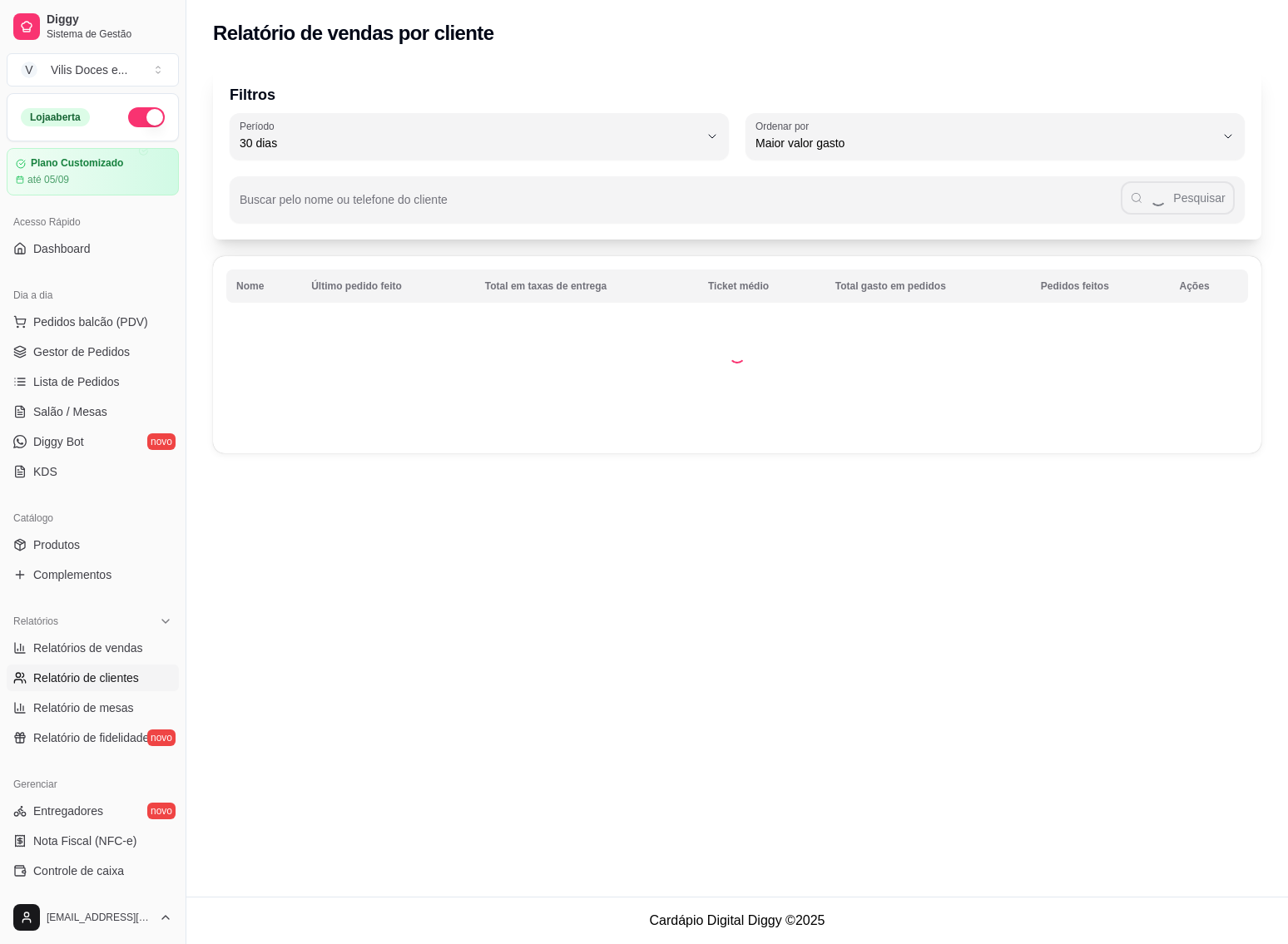
select select "30"
select select "HIGHEST_TOTAL_SPENT_WITH_ORDERS"
click at [104, 650] on span "Relatórios de vendas" at bounding box center [88, 648] width 109 height 17
select select "ALL"
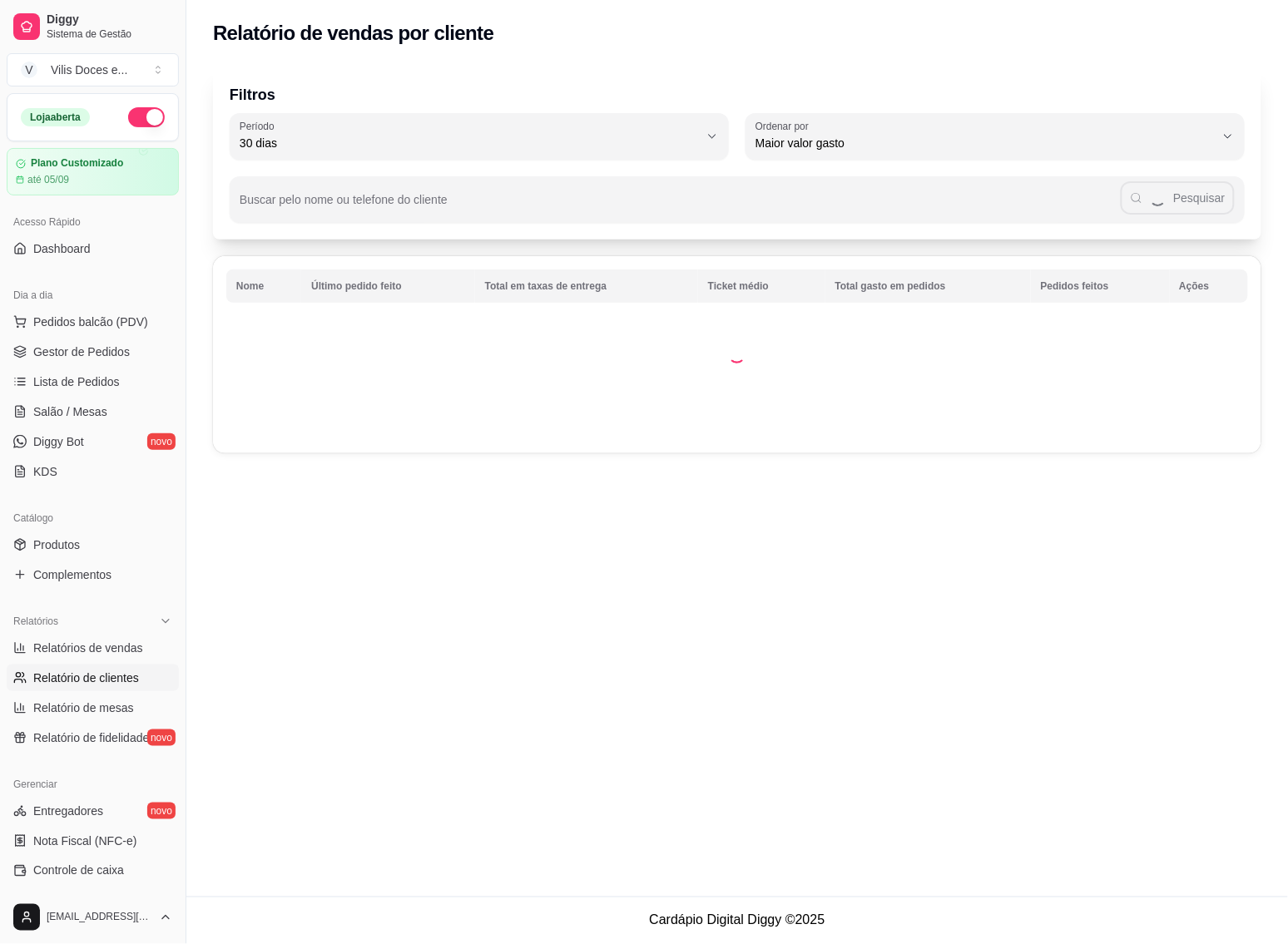
select select "0"
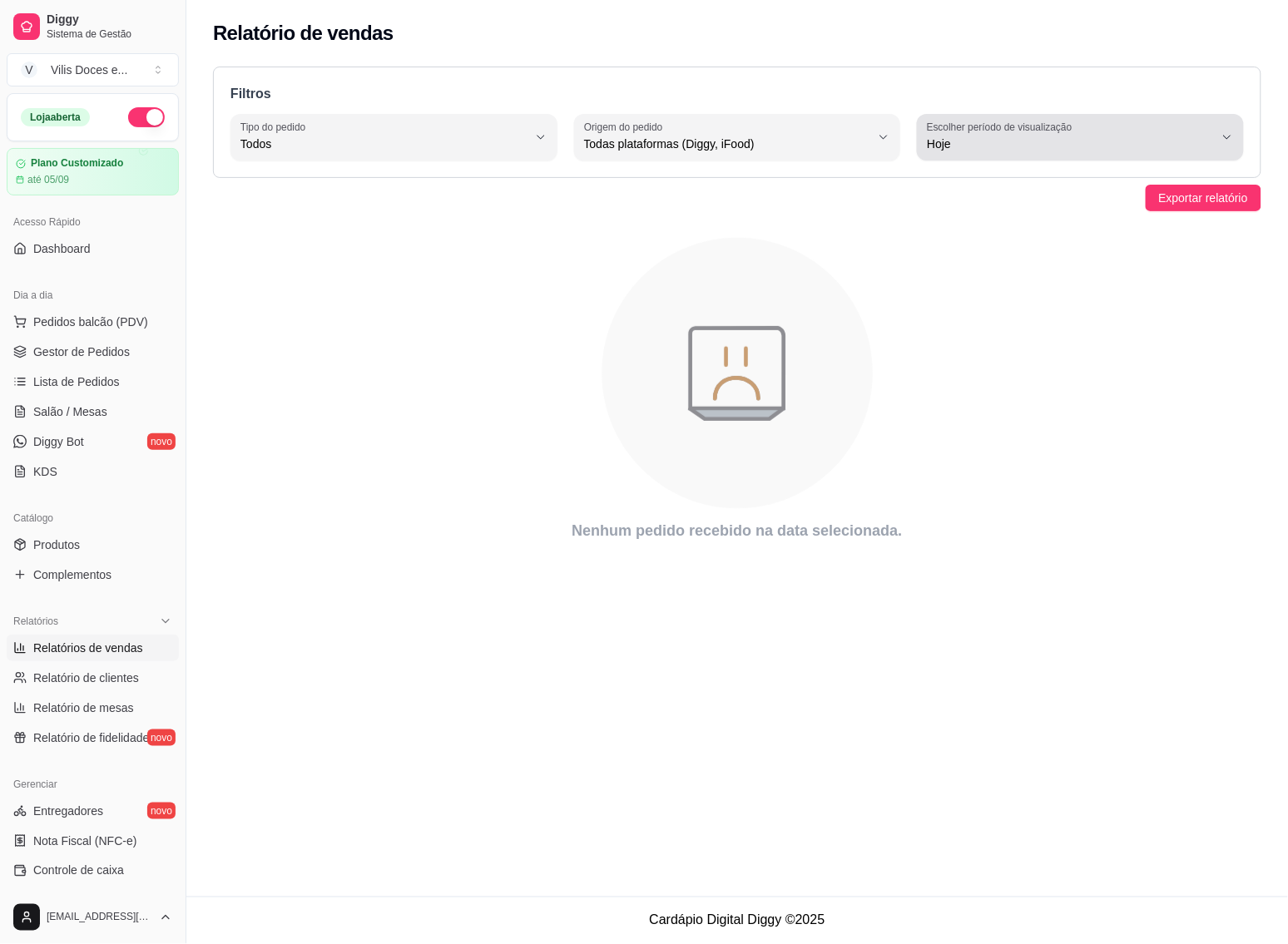
click at [1223, 143] on icon "button" at bounding box center [1227, 137] width 13 height 13
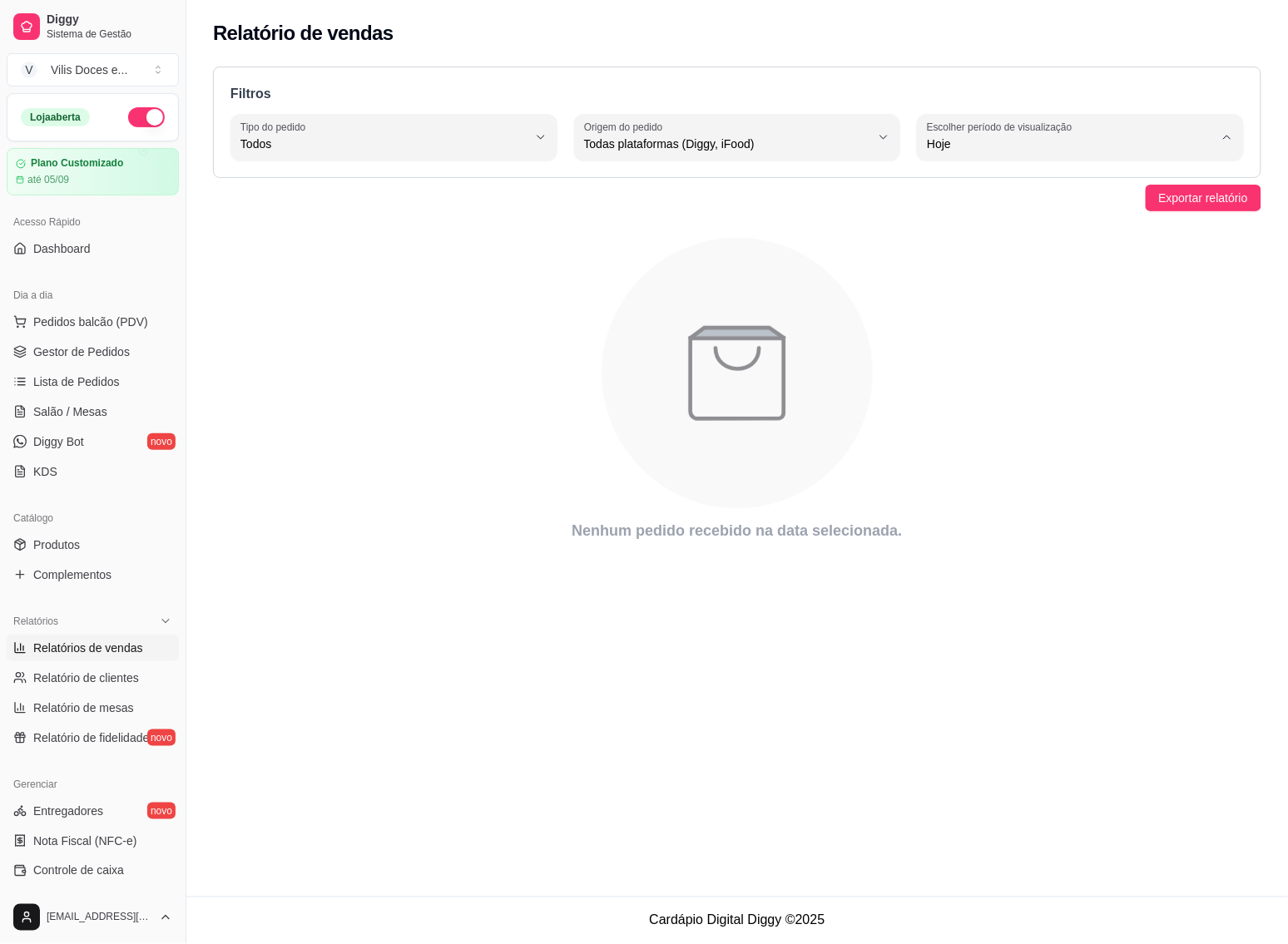
click at [940, 273] on span "15 dias" at bounding box center [1072, 264] width 272 height 16
type input "15"
select select "15"
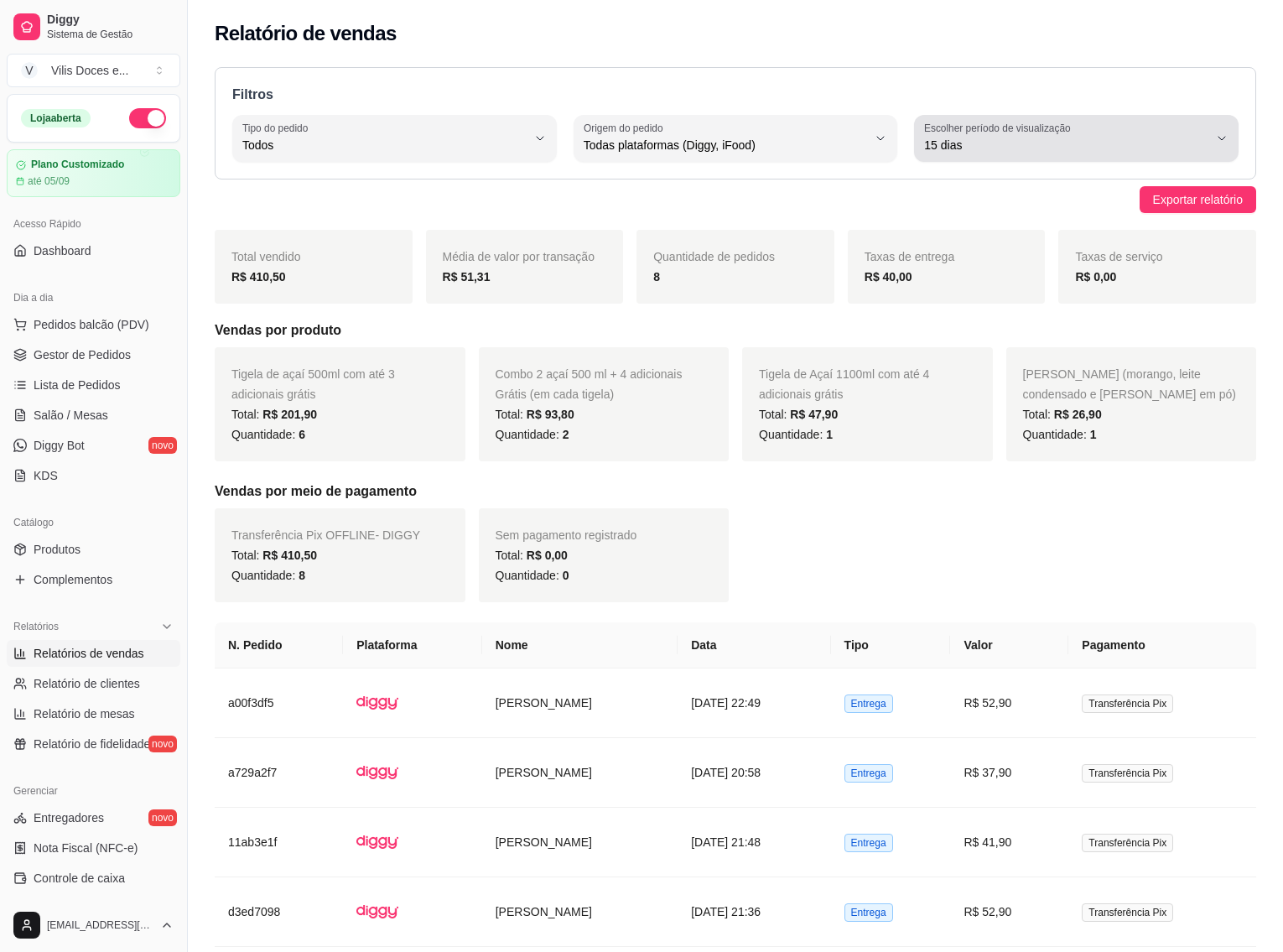
click at [1226, 142] on icon "button" at bounding box center [1222, 138] width 13 height 13
click at [945, 299] on span "30 dias" at bounding box center [1068, 295] width 269 height 16
type input "30"
select select "30"
